Goal: Task Accomplishment & Management: Complete application form

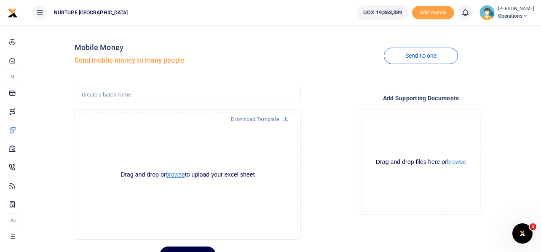
click at [174, 173] on button "browse" at bounding box center [175, 175] width 19 height 6
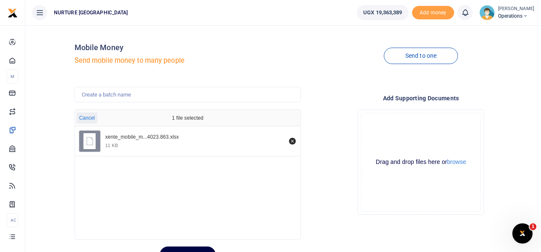
scroll to position [40, 0]
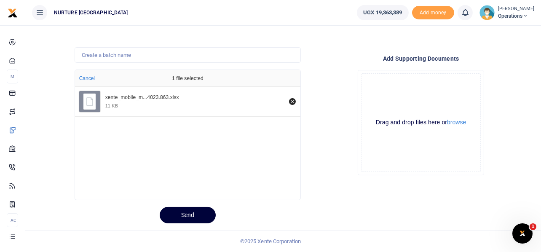
click at [182, 208] on button "Send" at bounding box center [188, 215] width 56 height 16
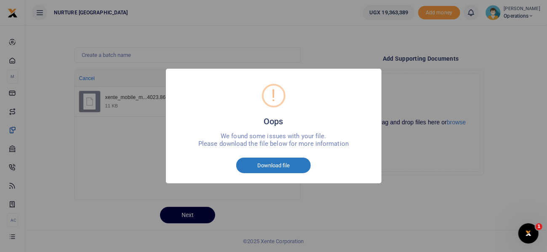
click at [281, 167] on button "Download file" at bounding box center [273, 166] width 75 height 16
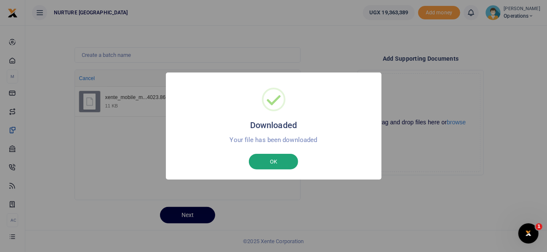
click at [284, 165] on button "OK" at bounding box center [273, 162] width 49 height 16
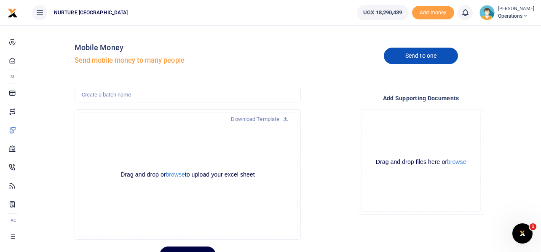
click at [410, 54] on link "Send to one" at bounding box center [421, 56] width 74 height 16
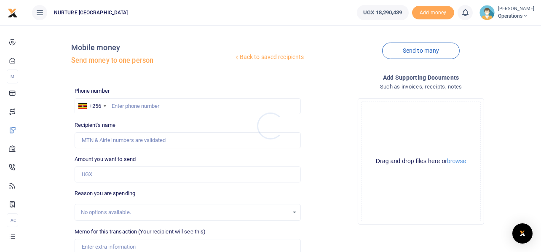
click at [161, 104] on div at bounding box center [270, 126] width 541 height 252
click at [153, 103] on input "text" at bounding box center [188, 106] width 227 height 16
paste input "772465564"
type input "772465564"
type input "Ruth Birungi"
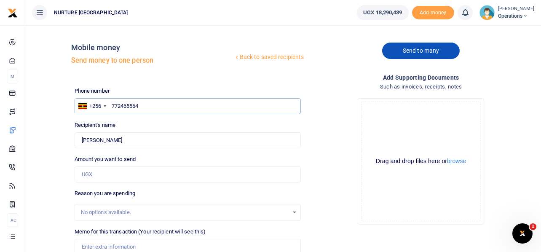
type input "772465564"
click at [432, 51] on link "Send to many" at bounding box center [421, 51] width 78 height 16
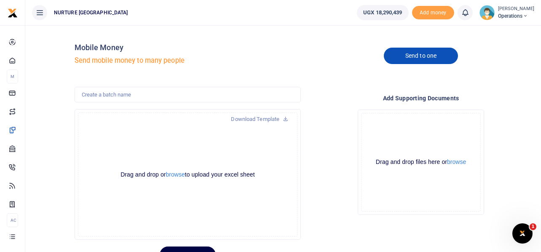
click at [428, 55] on link "Send to one" at bounding box center [421, 56] width 74 height 16
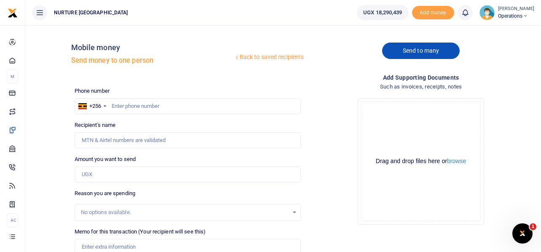
click at [431, 51] on link "Send to many" at bounding box center [421, 51] width 78 height 16
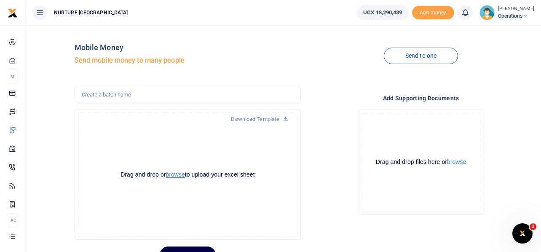
click at [171, 174] on button "browse" at bounding box center [175, 175] width 19 height 6
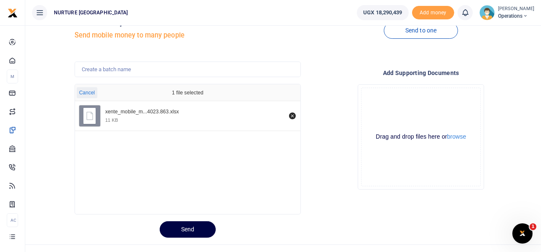
scroll to position [40, 0]
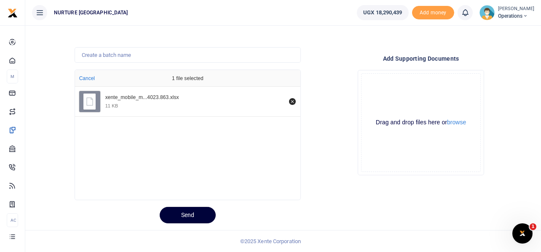
click at [194, 208] on button "Send" at bounding box center [188, 215] width 56 height 16
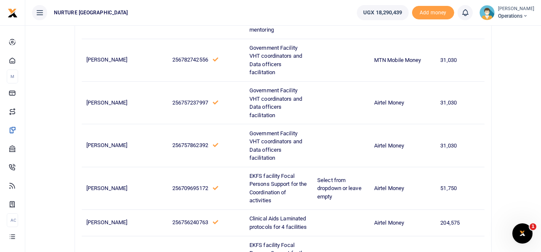
scroll to position [673, 0]
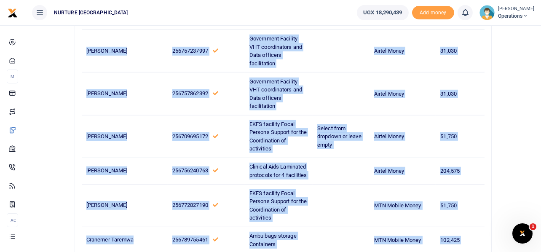
drag, startPoint x: 86, startPoint y: 135, endPoint x: 467, endPoint y: 167, distance: 382.3
copy tbody "Betty Babirye 256772386903 Government Facility VHT coordinators and Data office…"
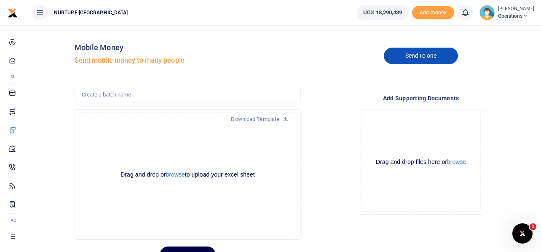
click at [429, 56] on link "Send to one" at bounding box center [421, 56] width 74 height 16
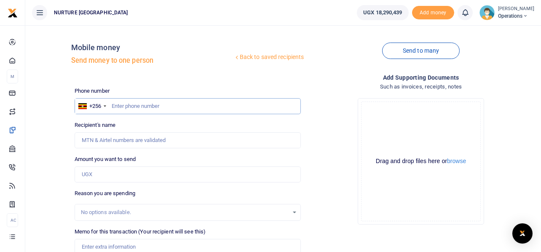
click at [168, 103] on input "text" at bounding box center [188, 106] width 227 height 16
click at [163, 108] on input "text" at bounding box center [188, 106] width 227 height 16
paste input "772009130"
type input "772009130"
type input "[PERSON_NAME]"
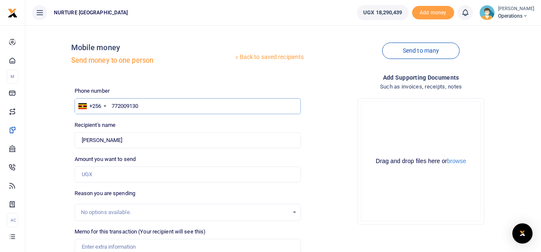
type input "772009130"
click at [115, 172] on input "Amount you want to send" at bounding box center [188, 174] width 227 height 16
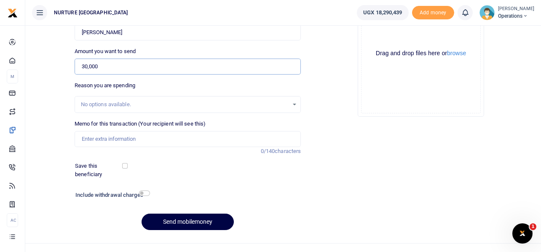
scroll to position [121, 0]
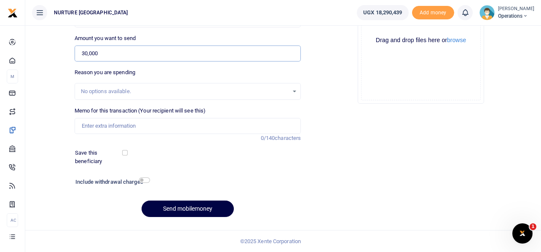
type input "30,000"
click at [114, 125] on input "Memo for this transaction (Your recipient will see this)" at bounding box center [188, 126] width 227 height 16
paste input "Government Facility VHT coordinators and Data officers facilitation"
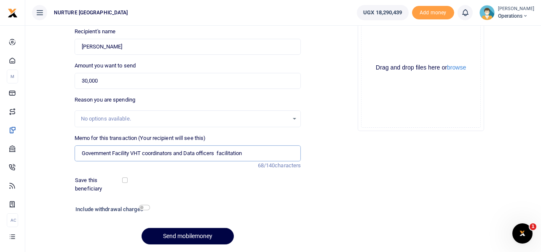
scroll to position [79, 0]
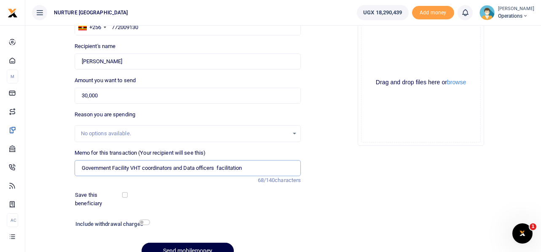
type input "Government Facility VHT coordinators and Data officers facilitation"
click at [147, 222] on input "checkbox" at bounding box center [144, 222] width 11 height 5
checkbox input "true"
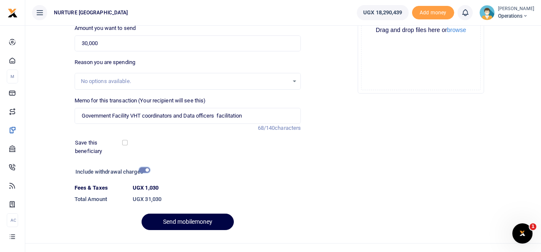
scroll to position [144, 0]
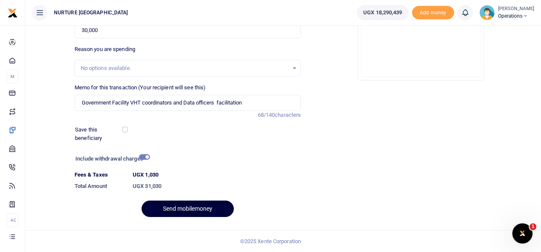
click at [196, 208] on button "Send mobilemoney" at bounding box center [188, 209] width 92 height 16
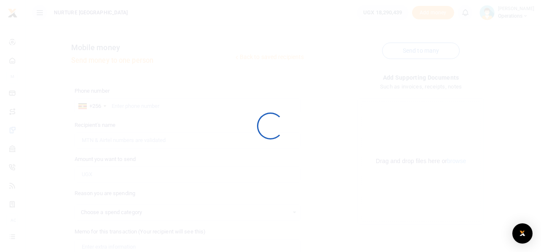
scroll to position [121, 0]
select select
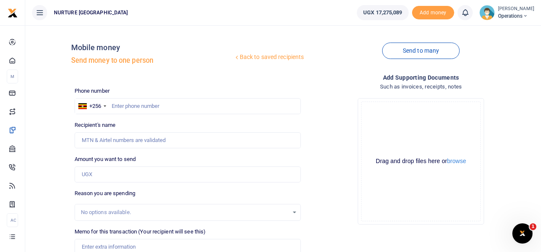
scroll to position [0, 0]
